Goal: Task Accomplishment & Management: Use online tool/utility

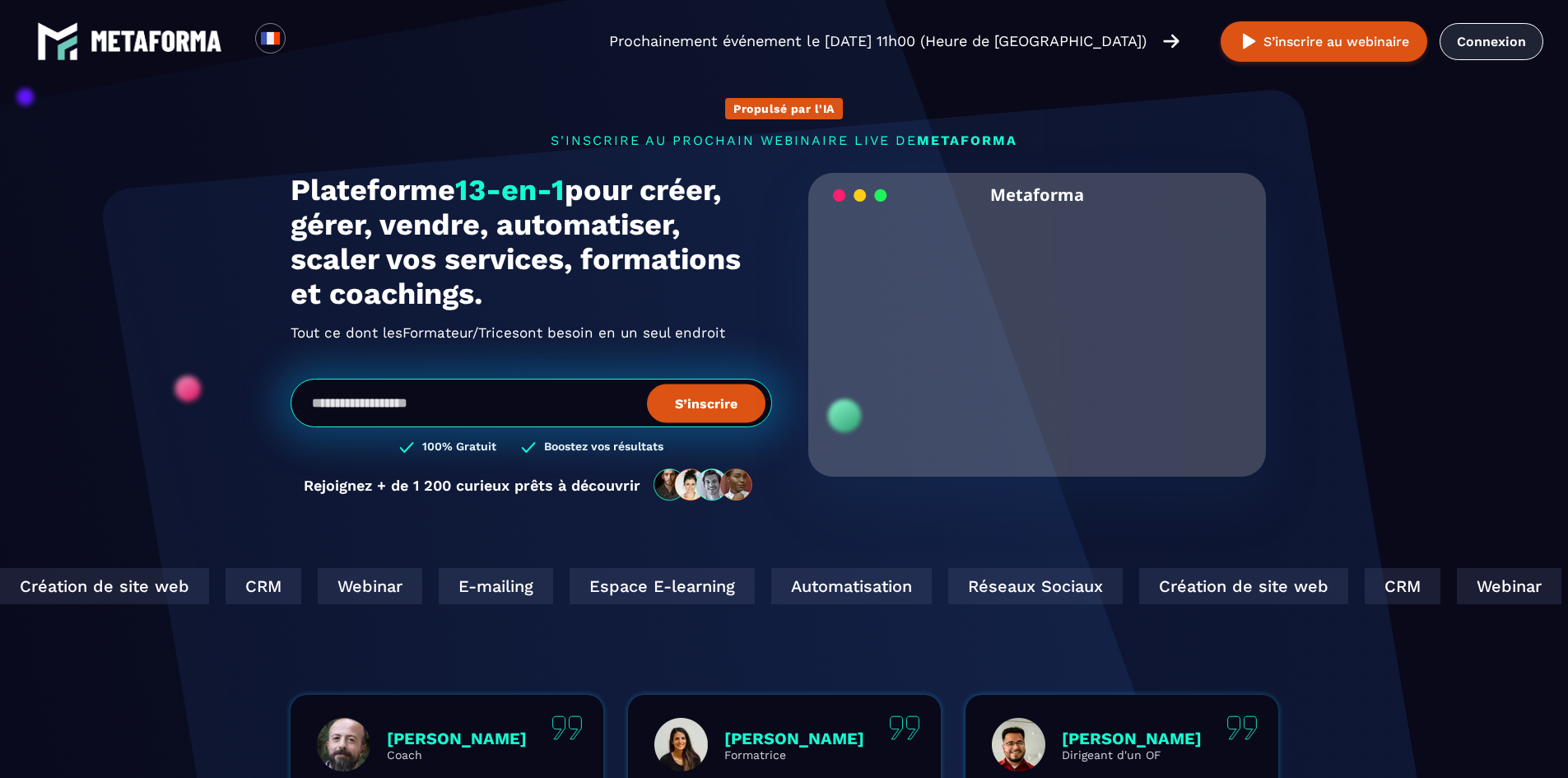
click at [1489, 40] on link "Connexion" at bounding box center [1491, 41] width 104 height 37
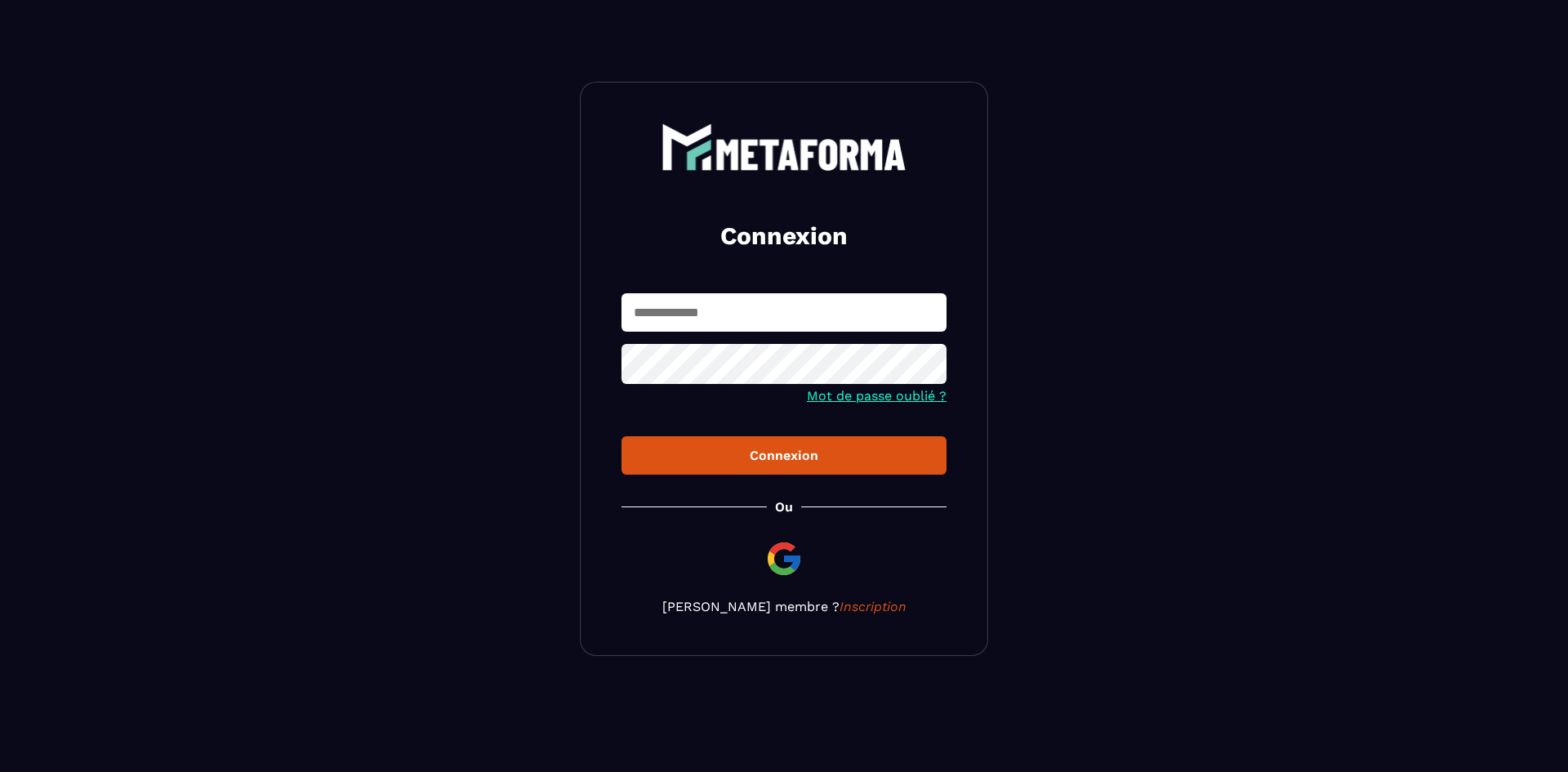
click at [681, 326] on input "text" at bounding box center [784, 312] width 326 height 38
type input "**********"
click at [622, 436] on button "Connexion" at bounding box center [784, 454] width 326 height 38
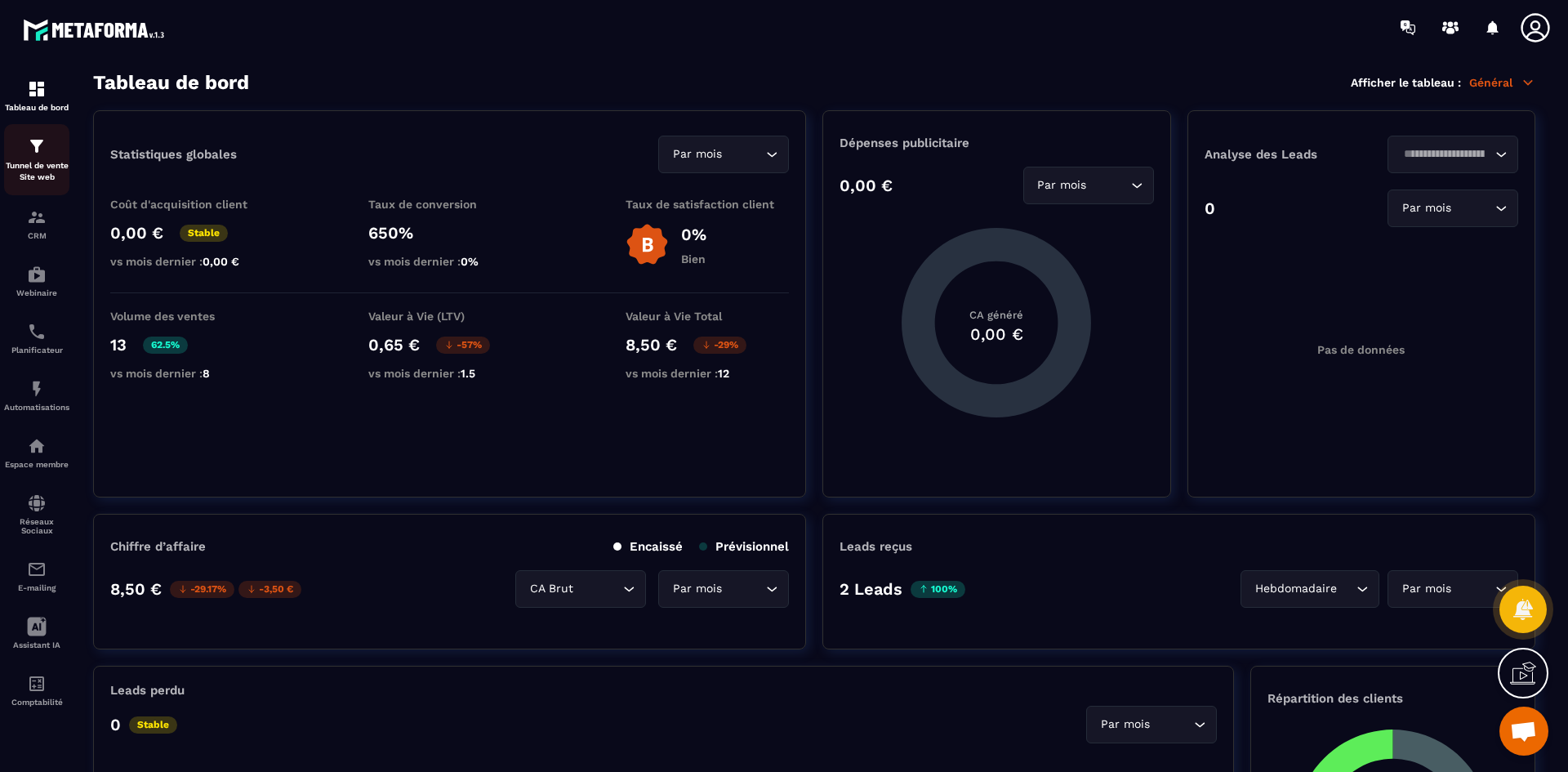
click at [27, 155] on img at bounding box center [36, 146] width 20 height 20
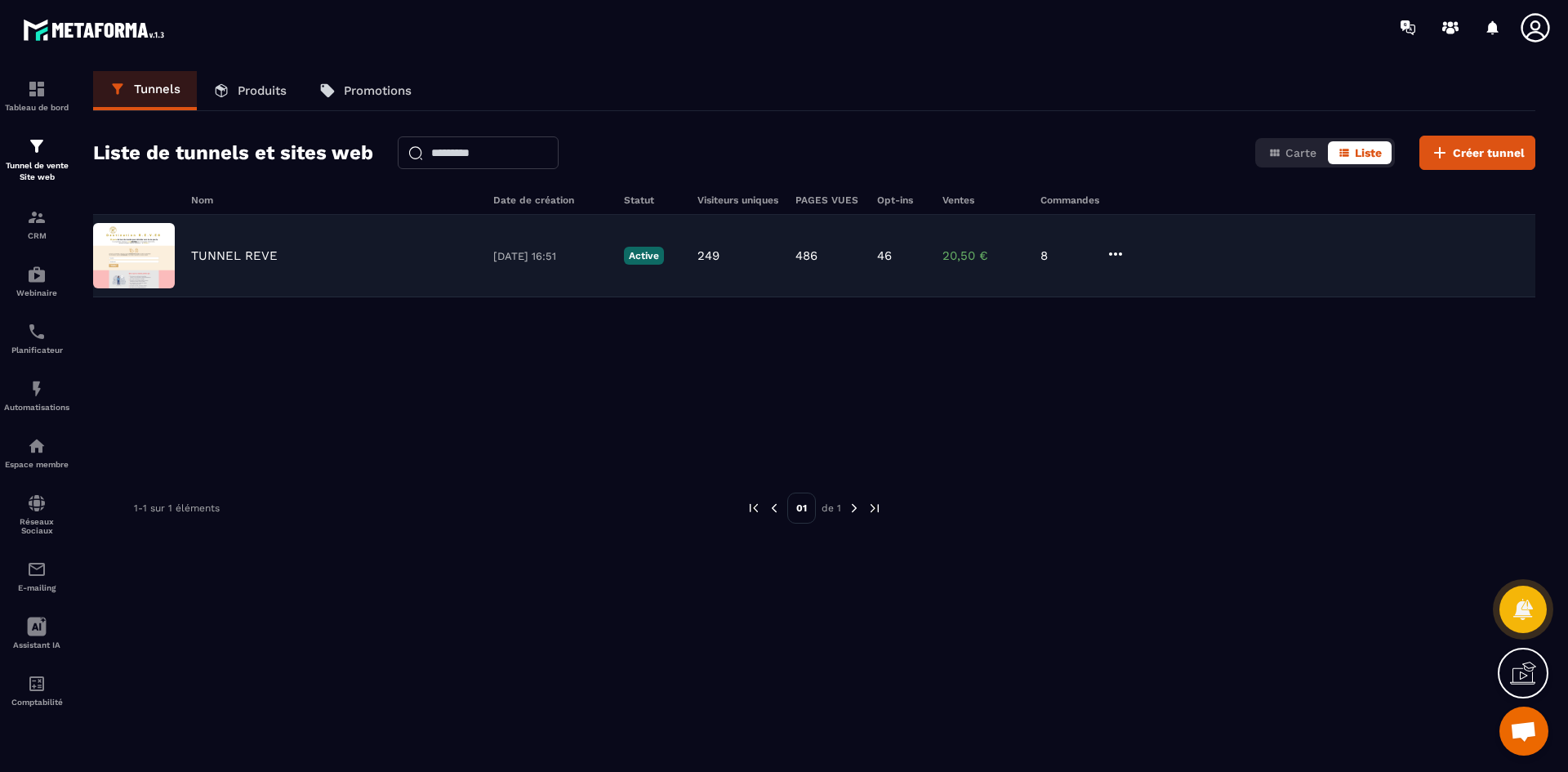
click at [155, 253] on img at bounding box center [134, 255] width 82 height 65
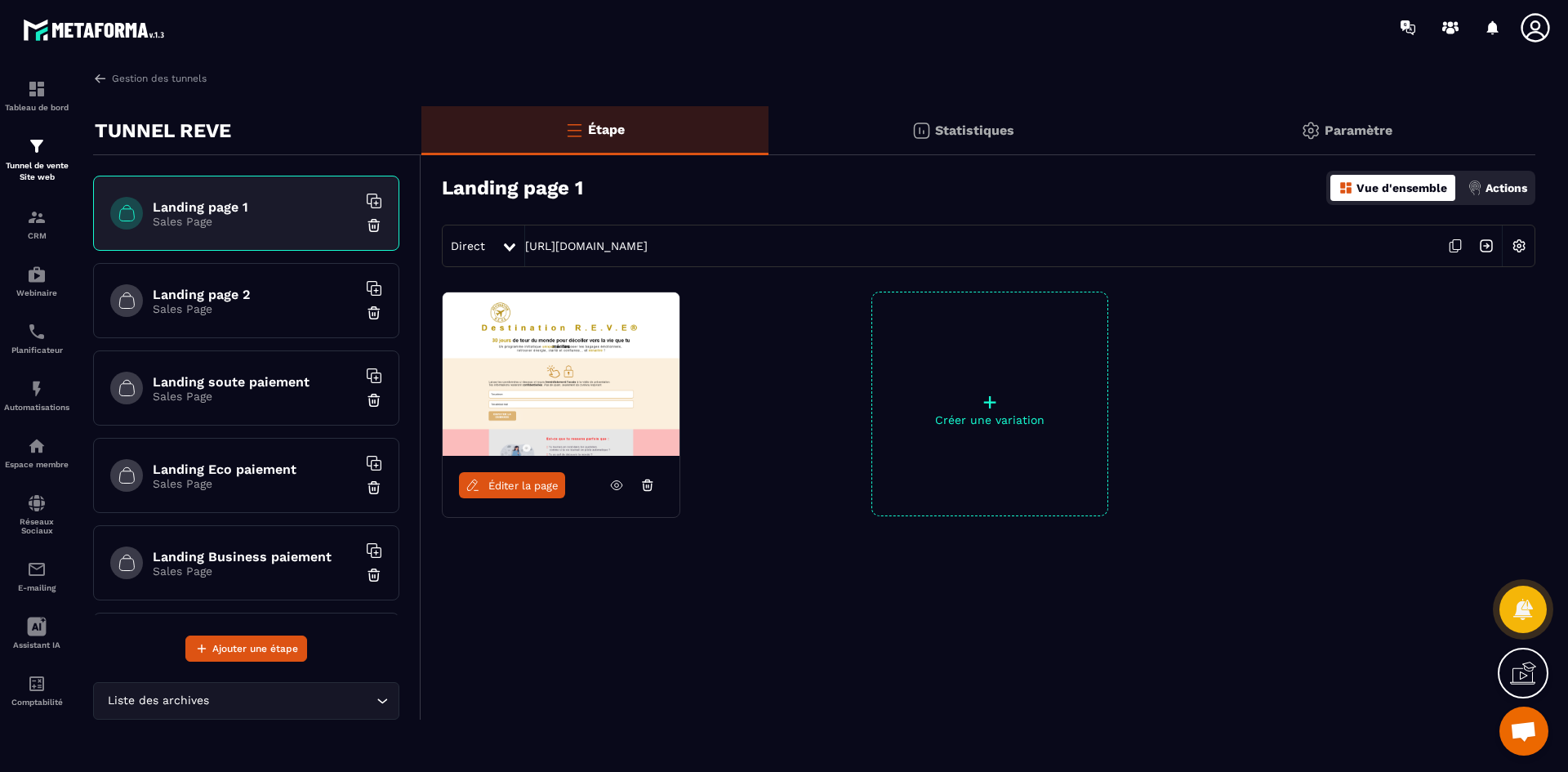
click at [516, 487] on span "Éditer la page" at bounding box center [523, 486] width 70 height 12
